Goal: Communication & Community: Ask a question

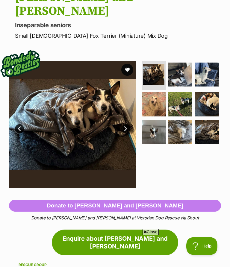
scroll to position [73, 0]
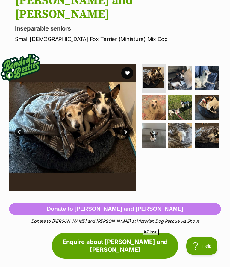
click at [151, 96] on img at bounding box center [154, 108] width 24 height 24
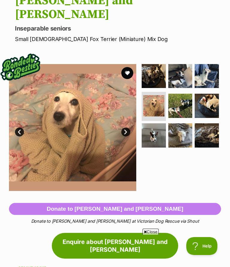
click at [175, 94] on img at bounding box center [180, 106] width 24 height 24
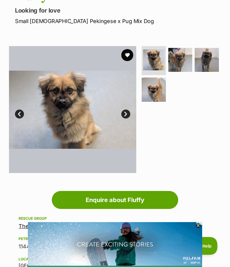
scroll to position [77, 0]
click at [202, 55] on img at bounding box center [207, 60] width 24 height 24
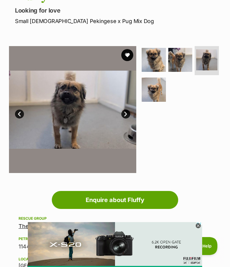
click at [122, 113] on link "Next" at bounding box center [125, 114] width 9 height 9
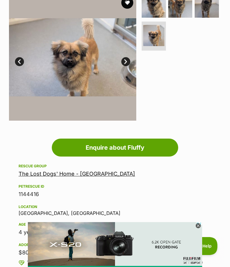
scroll to position [129, 0]
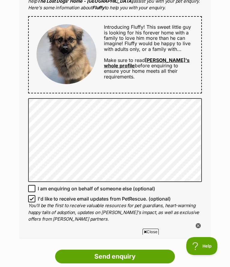
scroll to position [252, 0]
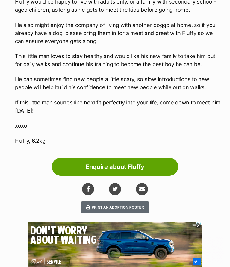
click at [101, 165] on link "Enquire about Fluffy" at bounding box center [115, 167] width 126 height 18
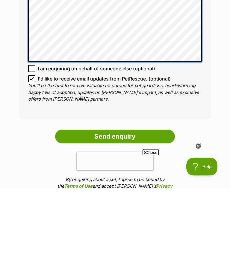
scroll to position [351, 0]
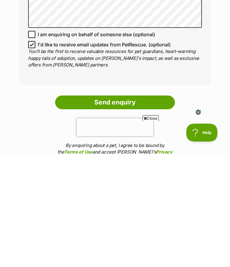
click at [91, 209] on input "Send enquiry" at bounding box center [115, 216] width 120 height 14
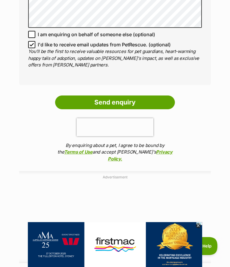
scroll to position [0, 0]
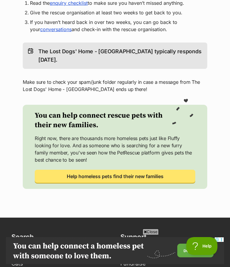
scroll to position [162, 0]
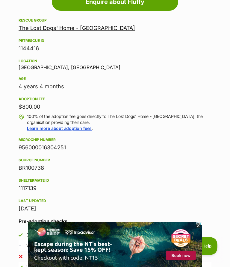
scroll to position [280, 0]
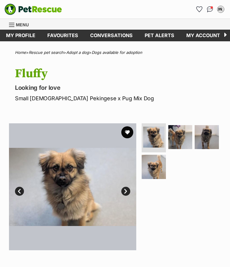
click at [149, 165] on img at bounding box center [154, 167] width 24 height 24
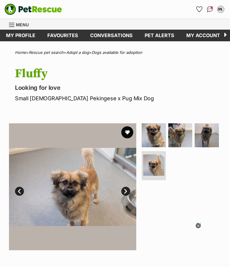
click at [176, 133] on img at bounding box center [180, 135] width 24 height 24
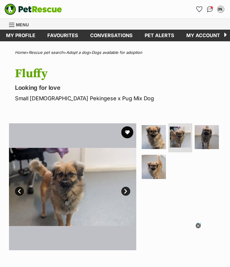
click at [205, 137] on img at bounding box center [207, 137] width 24 height 24
